Goal: Navigation & Orientation: Locate item on page

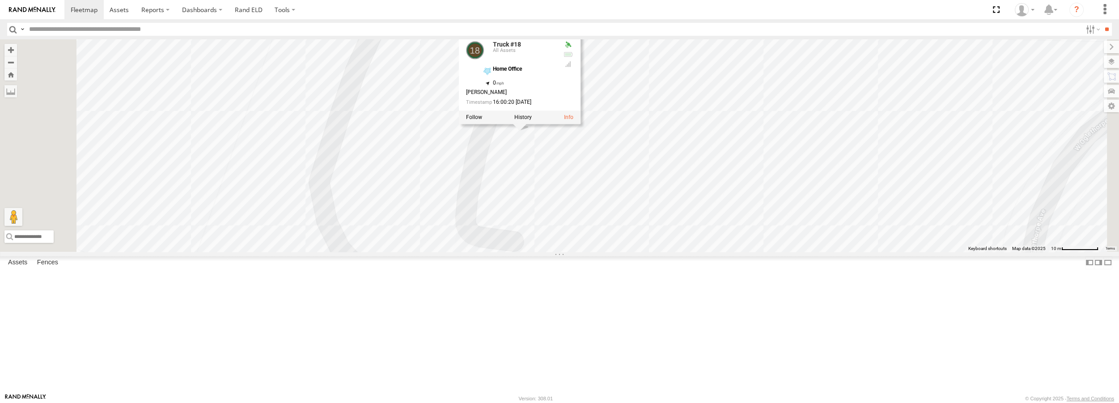
drag, startPoint x: 589, startPoint y: 126, endPoint x: 609, endPoint y: 259, distance: 134.7
click at [609, 251] on div "Truck #30 Truck #32 Truck #18 Truck #31 Truck #18 All Assets Home Office 32.206…" at bounding box center [559, 145] width 1119 height 212
click at [501, 169] on div "Truck #30 Truck #32 Truck #18 Truck #31 Truck #18 All Assets Home Office 32.206…" at bounding box center [559, 145] width 1119 height 212
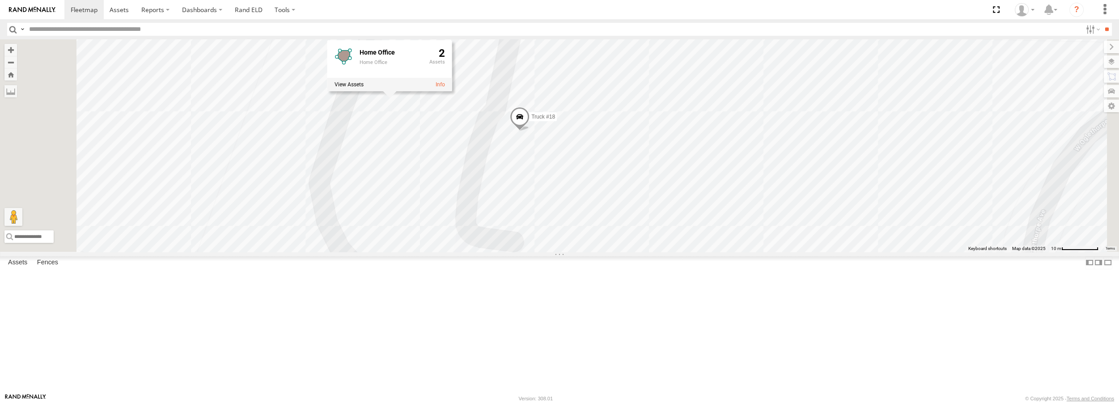
click at [507, 251] on div "Truck #30 Truck #32 Truck #18 Truck #31 Home Office Home Office 2" at bounding box center [559, 145] width 1119 height 212
